Goal: Transaction & Acquisition: Purchase product/service

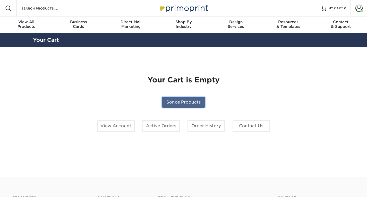
click at [179, 100] on link "Sonos Products" at bounding box center [183, 102] width 43 height 11
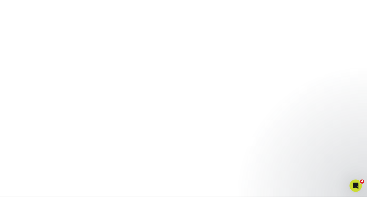
scroll to position [127, 0]
